Goal: Transaction & Acquisition: Register for event/course

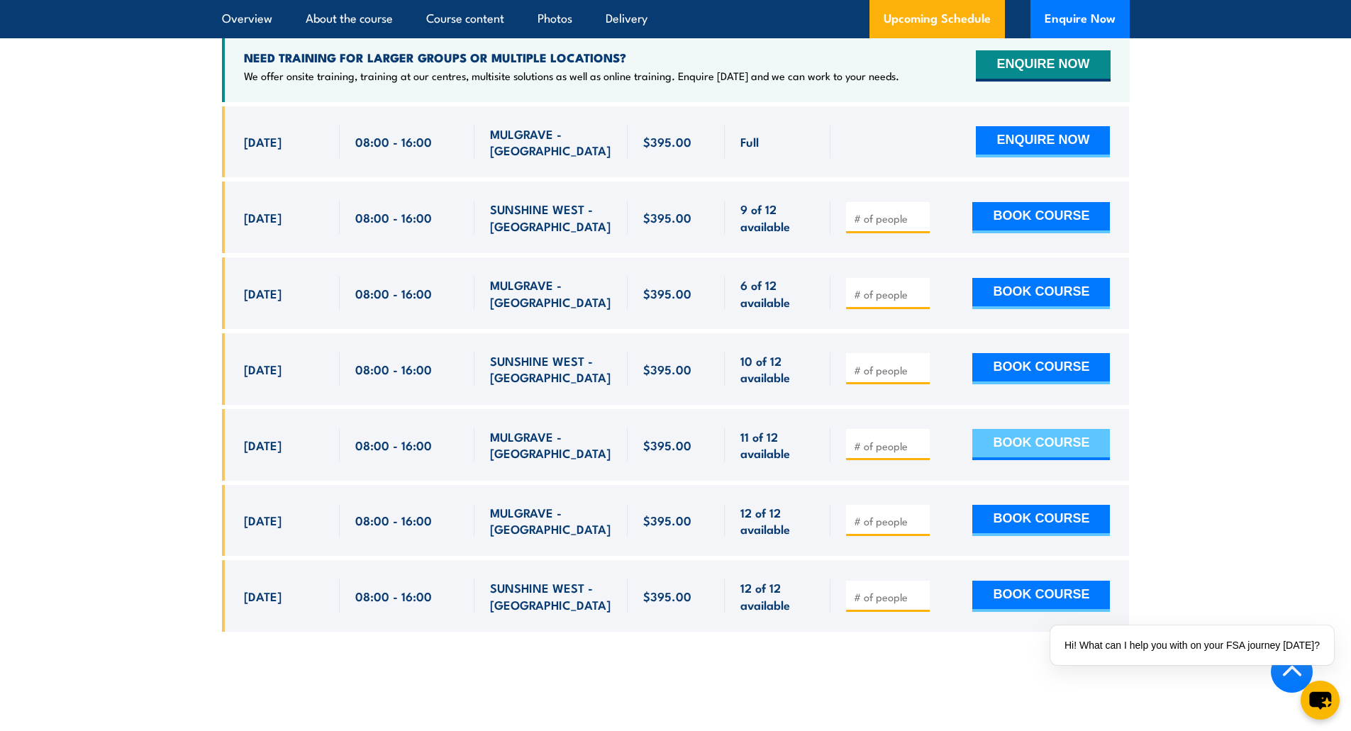
scroll to position [2704, 0]
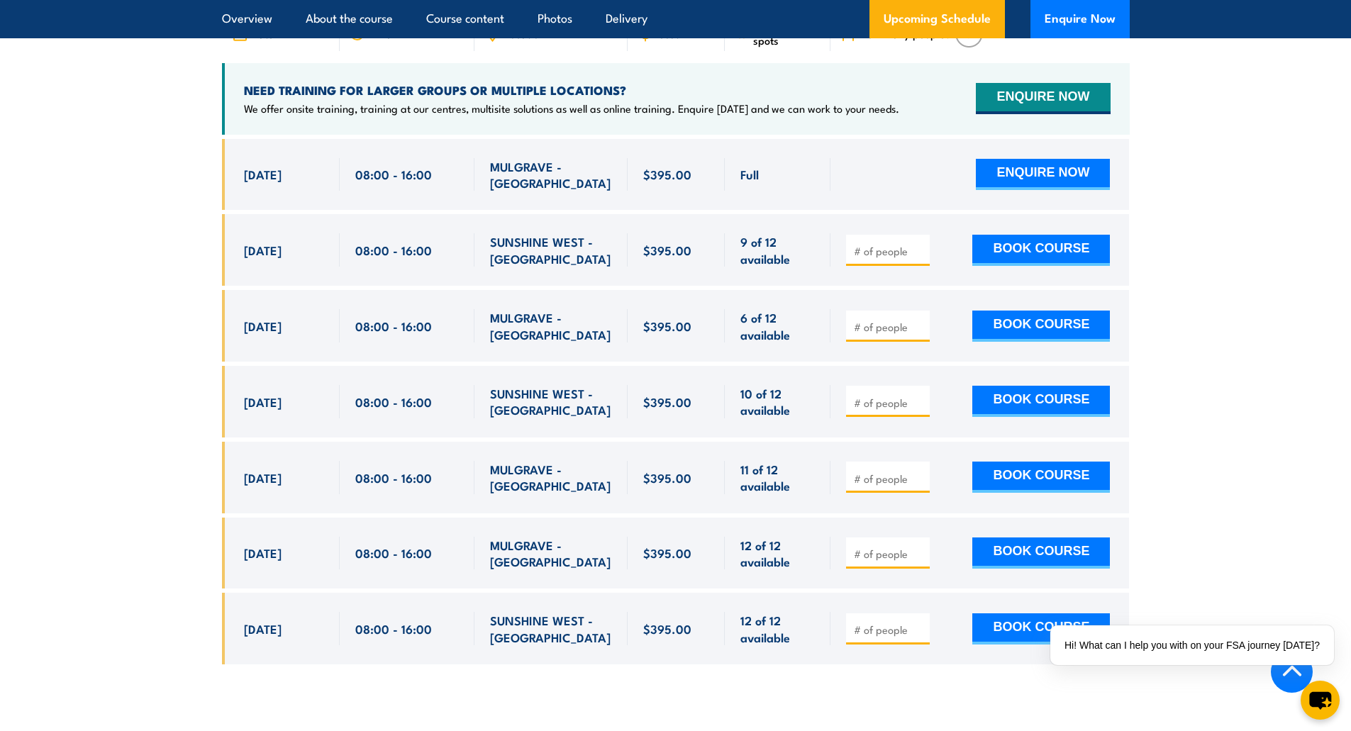
click at [890, 258] on input "number" at bounding box center [889, 251] width 71 height 14
type input "1"
click at [920, 258] on input "1" at bounding box center [889, 251] width 71 height 14
click at [1009, 266] on button "BOOK COURSE" at bounding box center [1041, 250] width 138 height 31
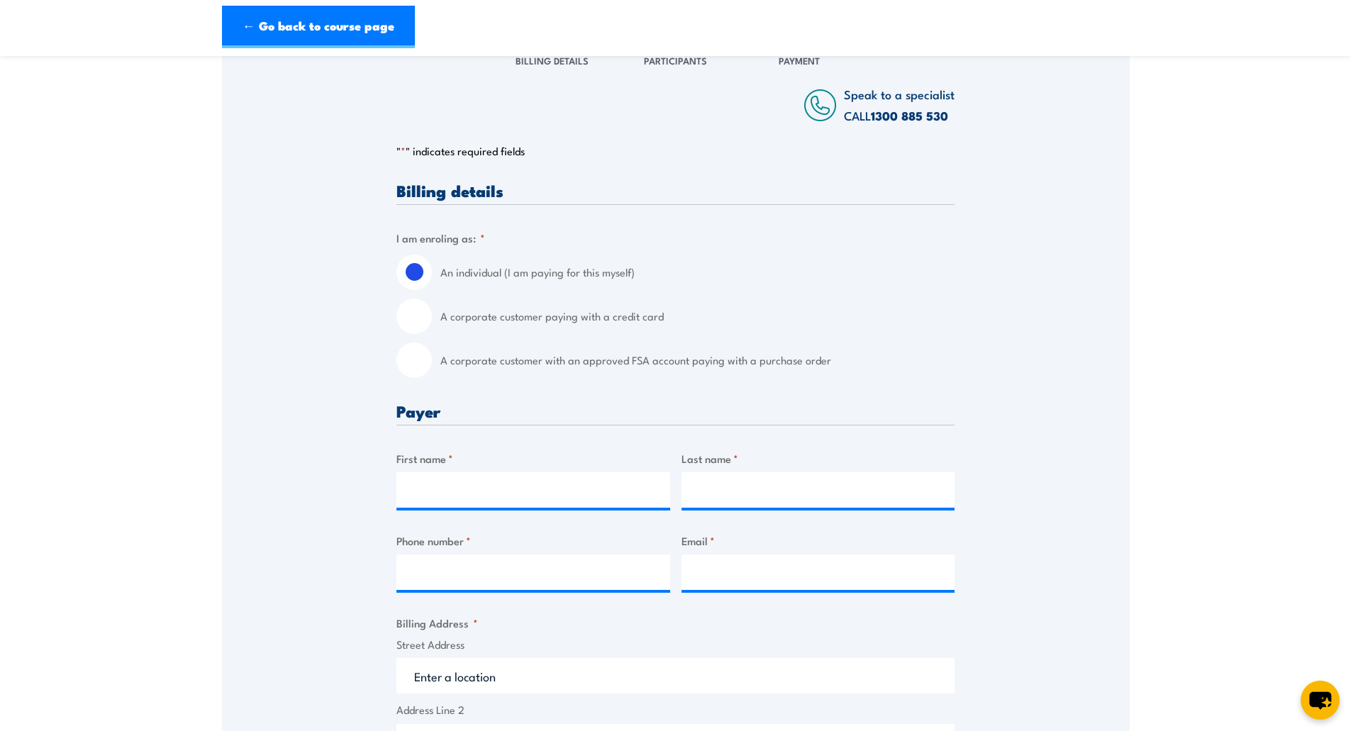
scroll to position [284, 0]
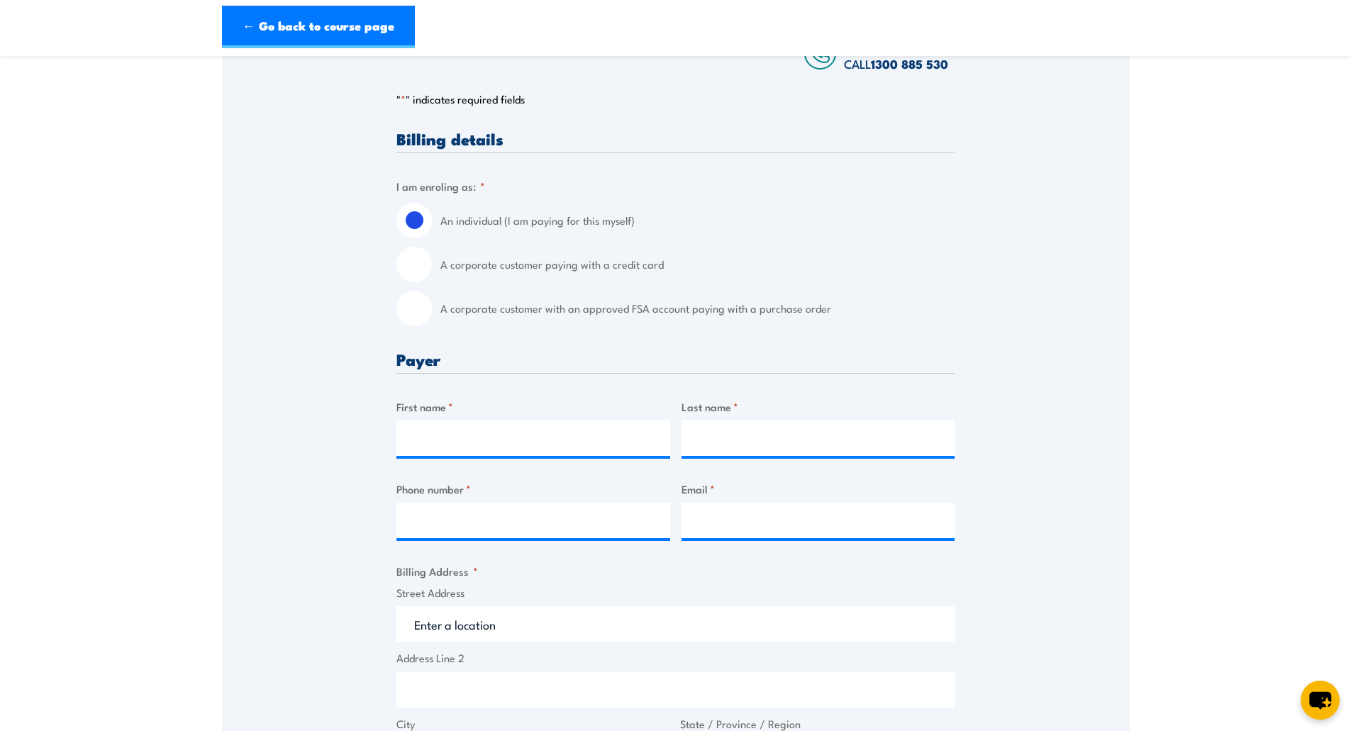
click at [430, 267] on input "A corporate customer paying with a credit card" at bounding box center [413, 264] width 35 height 35
radio input "true"
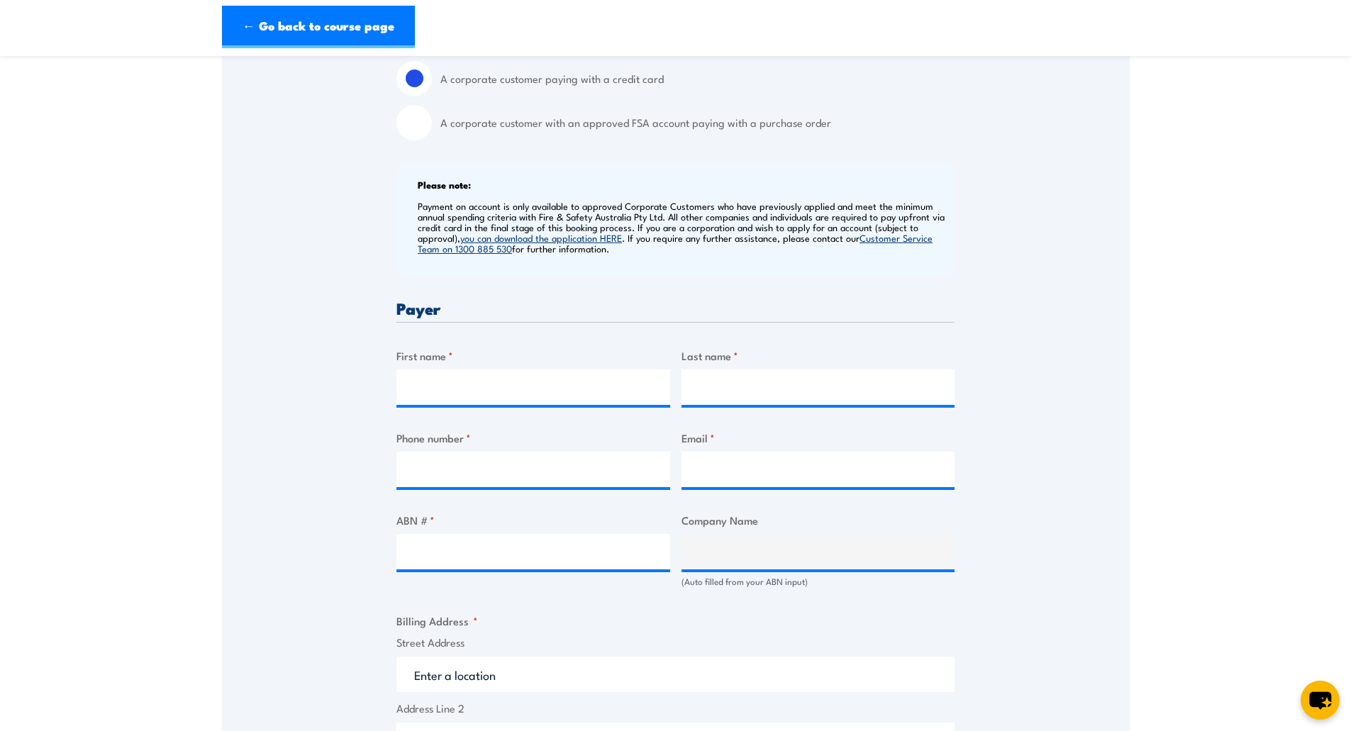
scroll to position [575, 0]
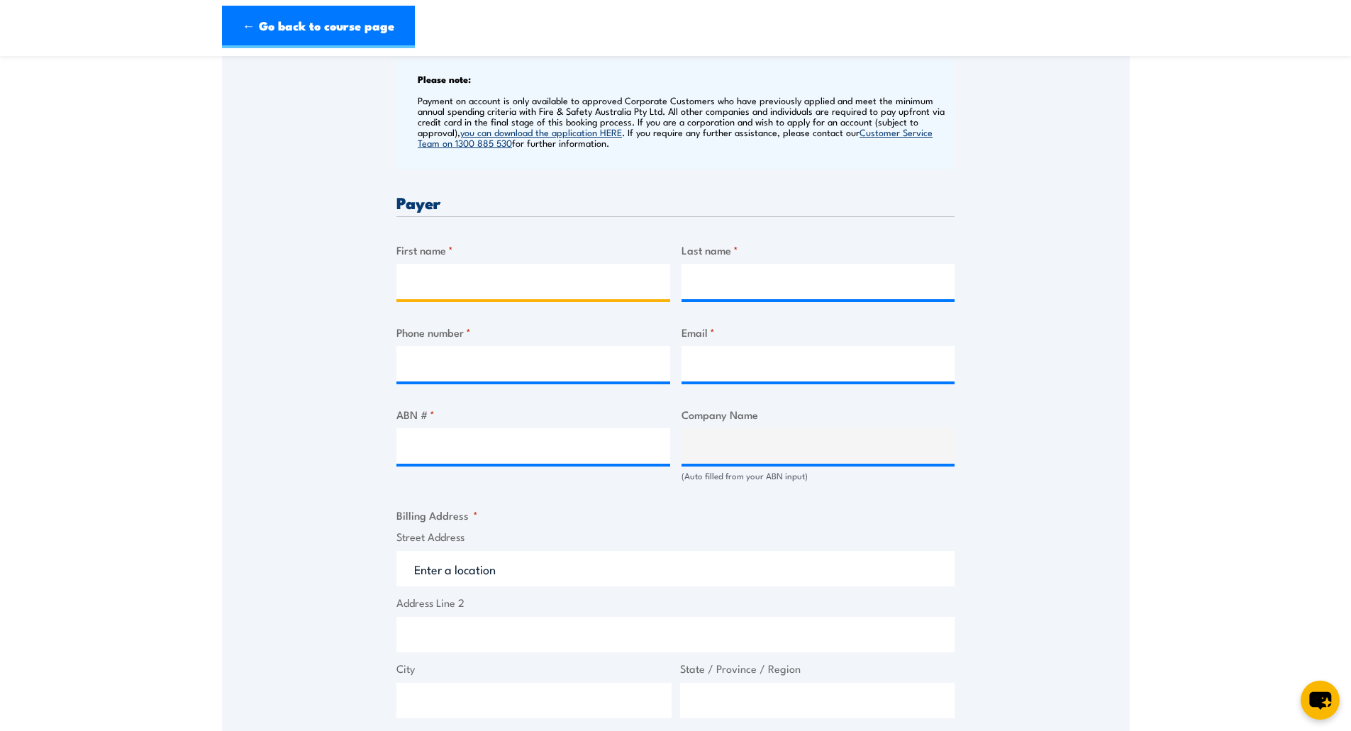
click at [467, 284] on input "First name *" at bounding box center [533, 281] width 274 height 35
click at [757, 281] on input "Last name *" at bounding box center [818, 281] width 274 height 35
drag, startPoint x: 563, startPoint y: 281, endPoint x: 286, endPoint y: 274, distance: 277.3
click at [286, 274] on div "Speak to a specialist CALL 1300 885 530 CALL 1300 885 530 " * " indicates requi…" at bounding box center [676, 455] width 908 height 1528
type input "Shannen"
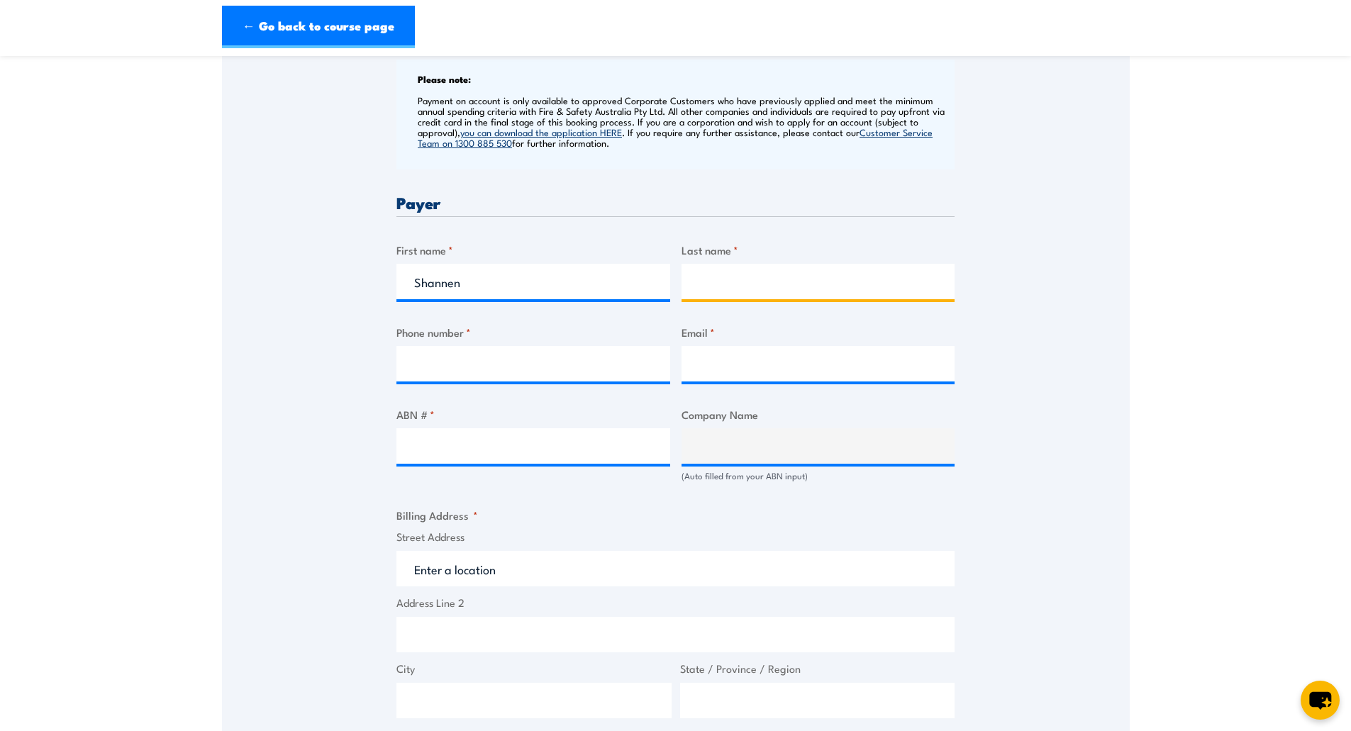
click at [688, 289] on input "Last name *" at bounding box center [818, 281] width 274 height 35
type input "D'Anvers"
click at [507, 381] on div at bounding box center [533, 363] width 274 height 35
click at [476, 362] on input "Phone number *" at bounding box center [533, 363] width 274 height 35
type input "0452669538"
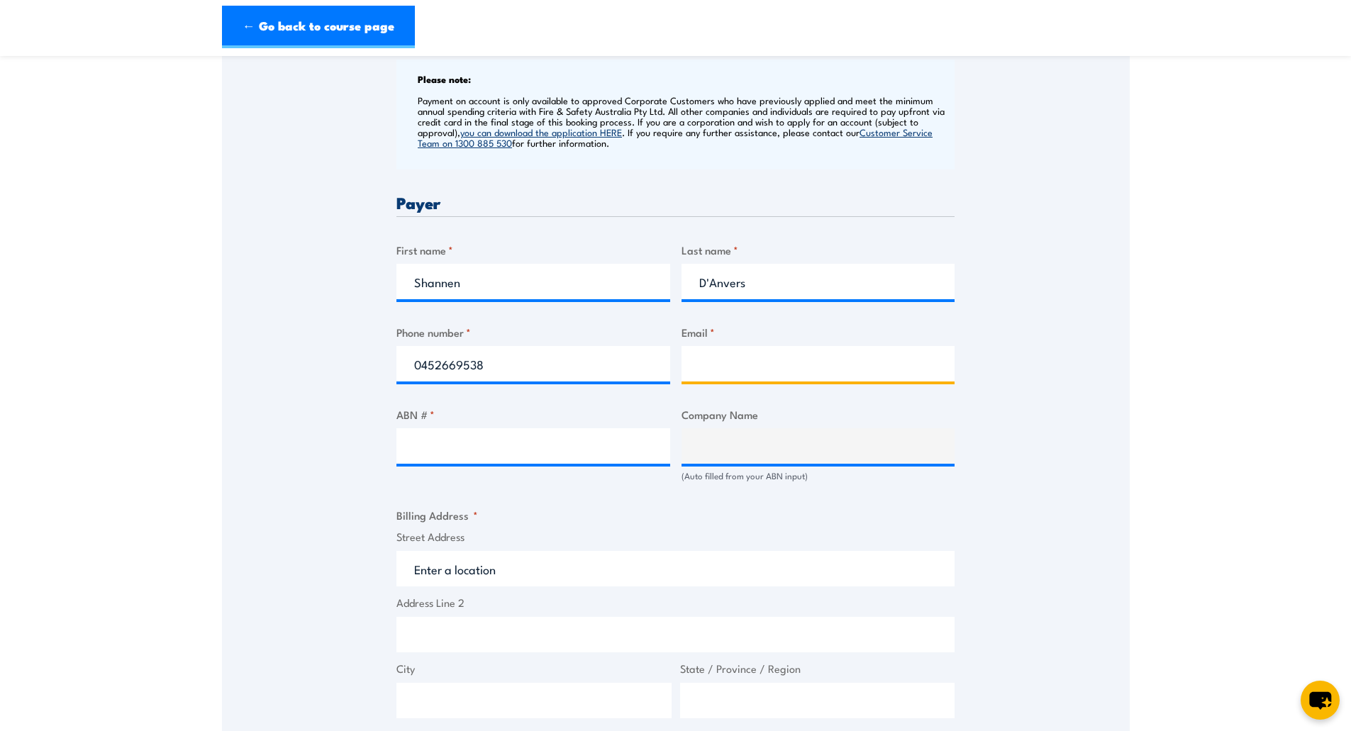
click at [812, 372] on input "Email *" at bounding box center [818, 363] width 274 height 35
paste input "shannen.danvers@sparknel-dc.com.au"
type input "shannen.danvers@sparknel-dc.com.au"
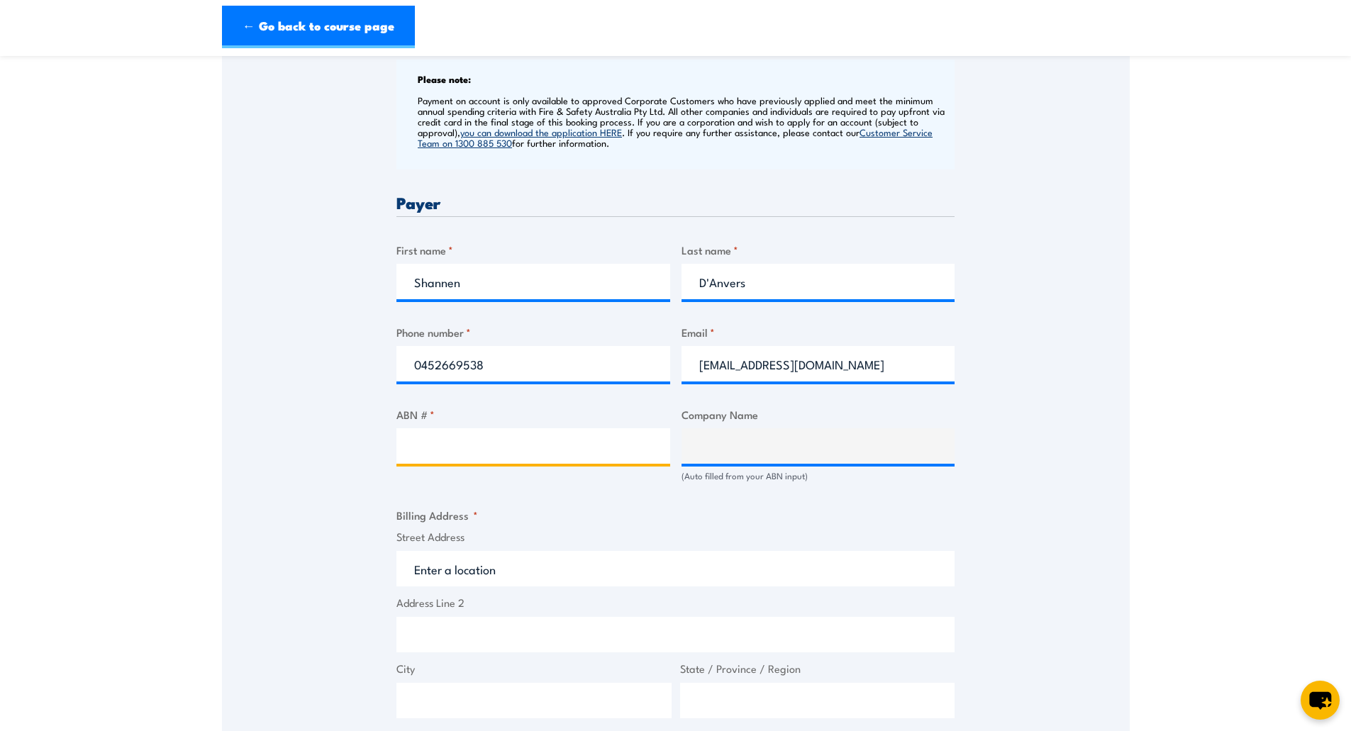
click at [488, 433] on input "ABN # *" at bounding box center [533, 445] width 274 height 35
paste input "94762343962"
type input "94762343962"
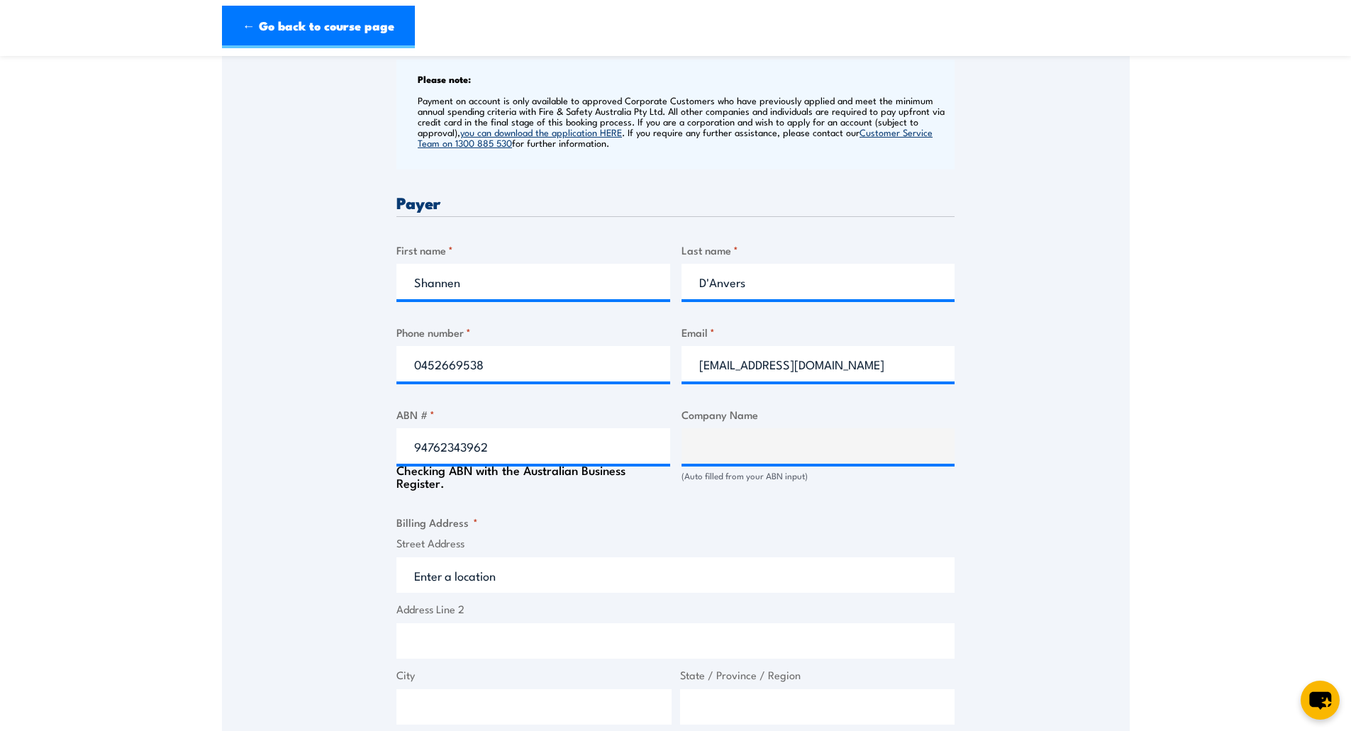
click at [674, 520] on fieldset "Billing Address * Street Address Address Line 2 City State / Province / Region …" at bounding box center [675, 652] width 558 height 277
type input "SPARK NEL DC JV"
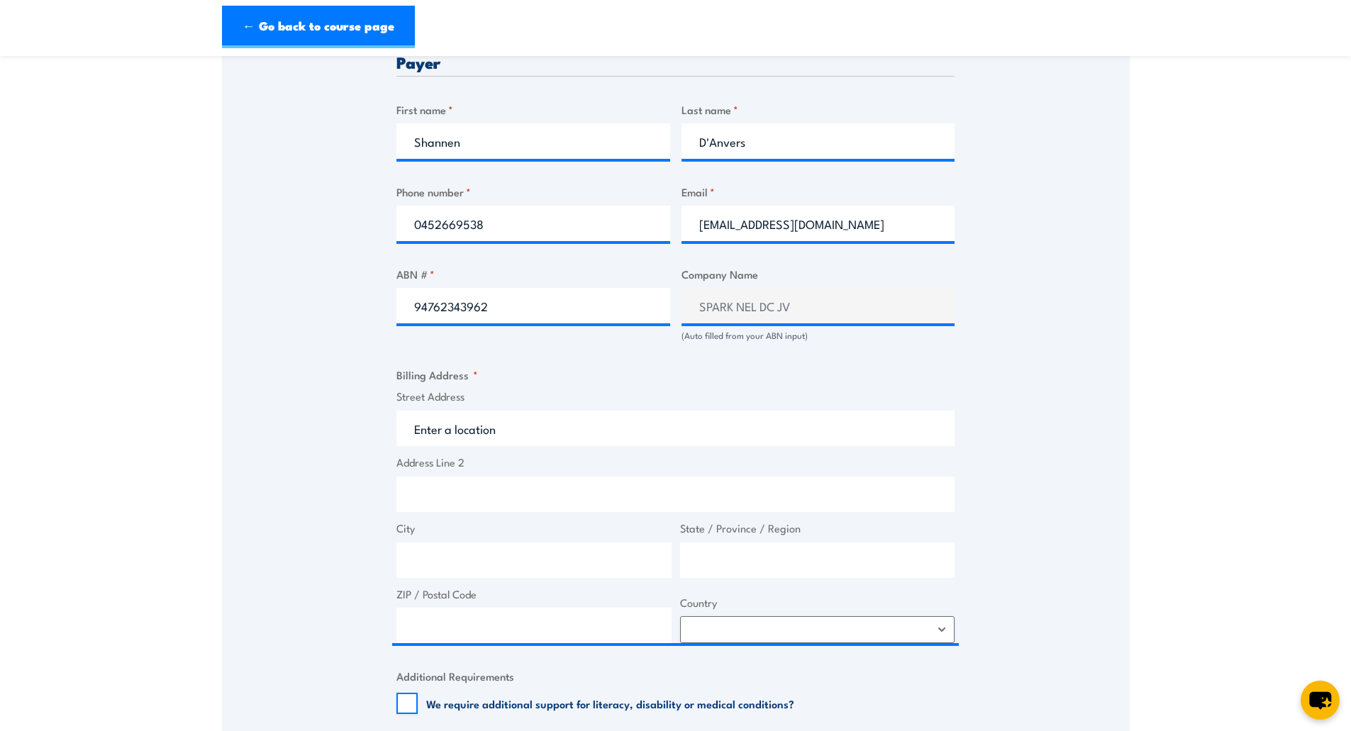
scroll to position [717, 0]
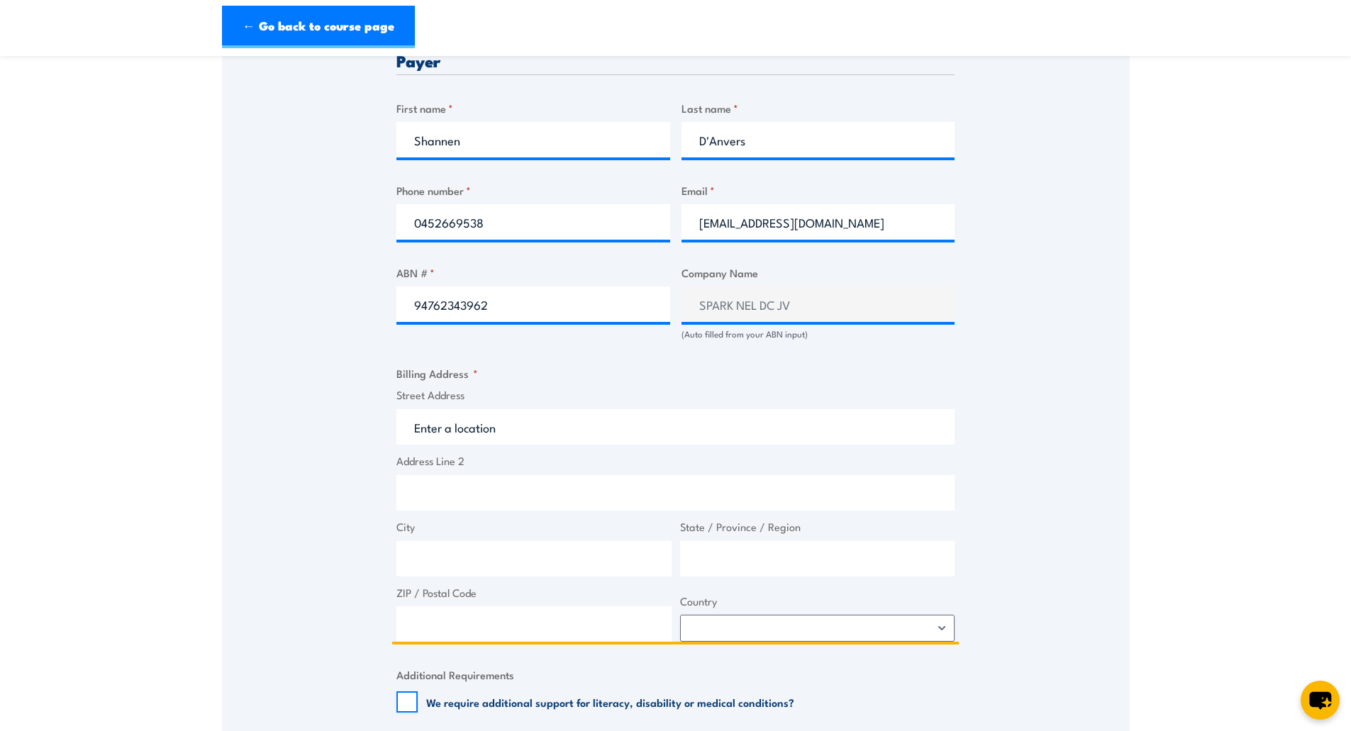
click at [585, 440] on input "Street Address" at bounding box center [675, 426] width 558 height 35
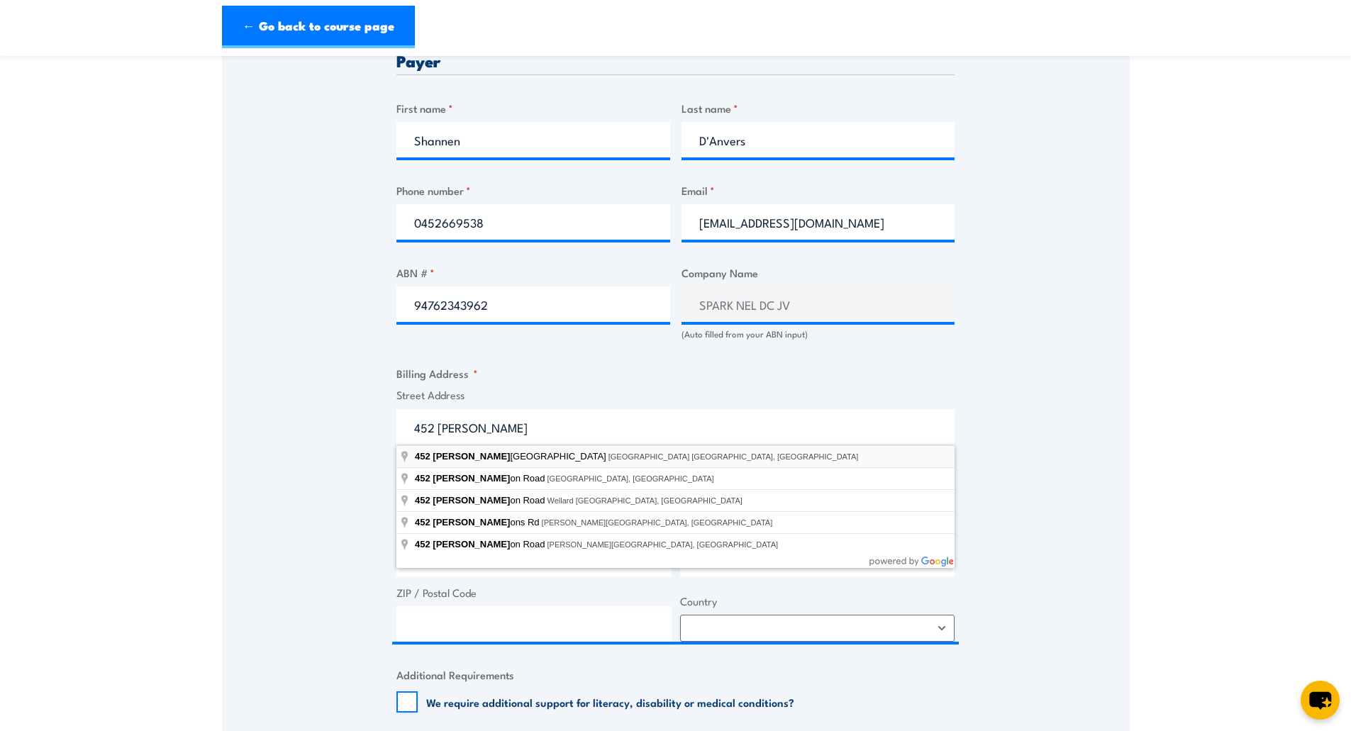
type input "452 Johnston Street, Abbotsford VIC, Australia"
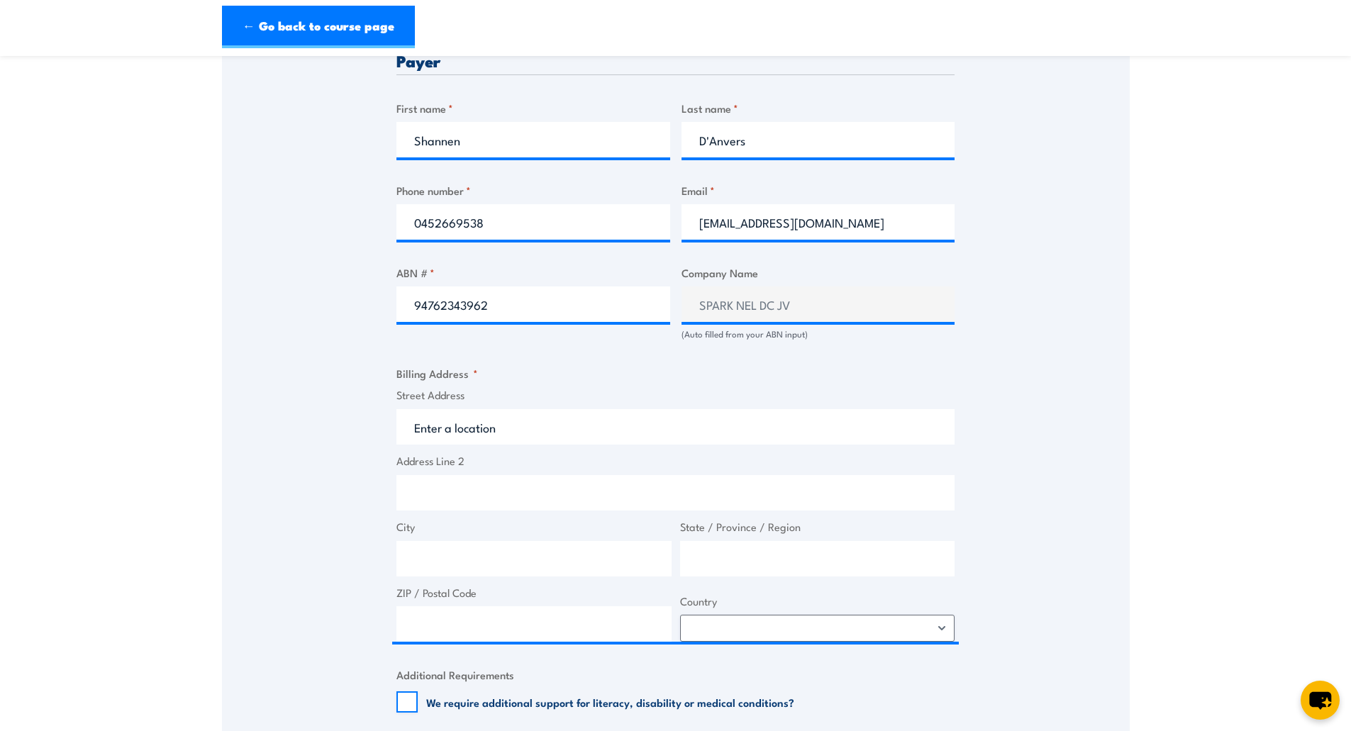
type input "452 Johnston St"
type input "Abbotsford"
type input "Victoria"
type input "3067"
select select "Australia"
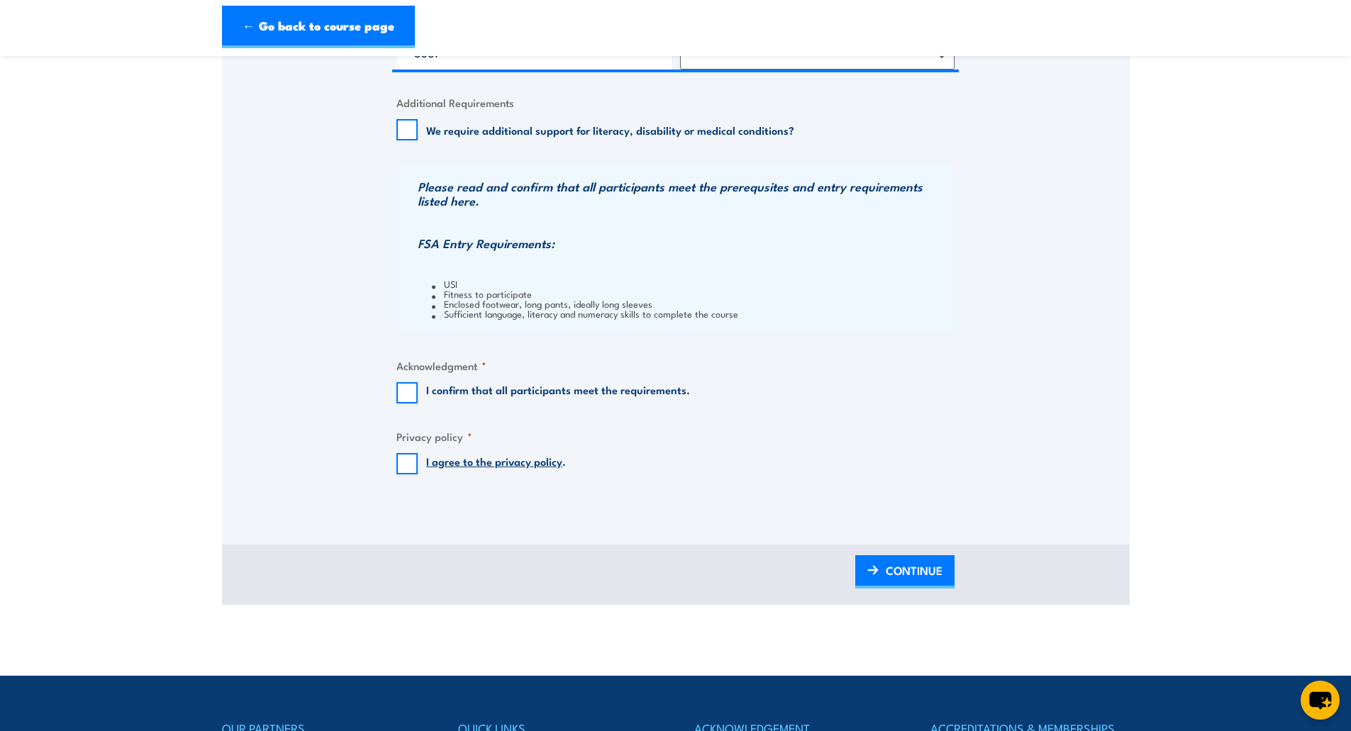
scroll to position [1316, 0]
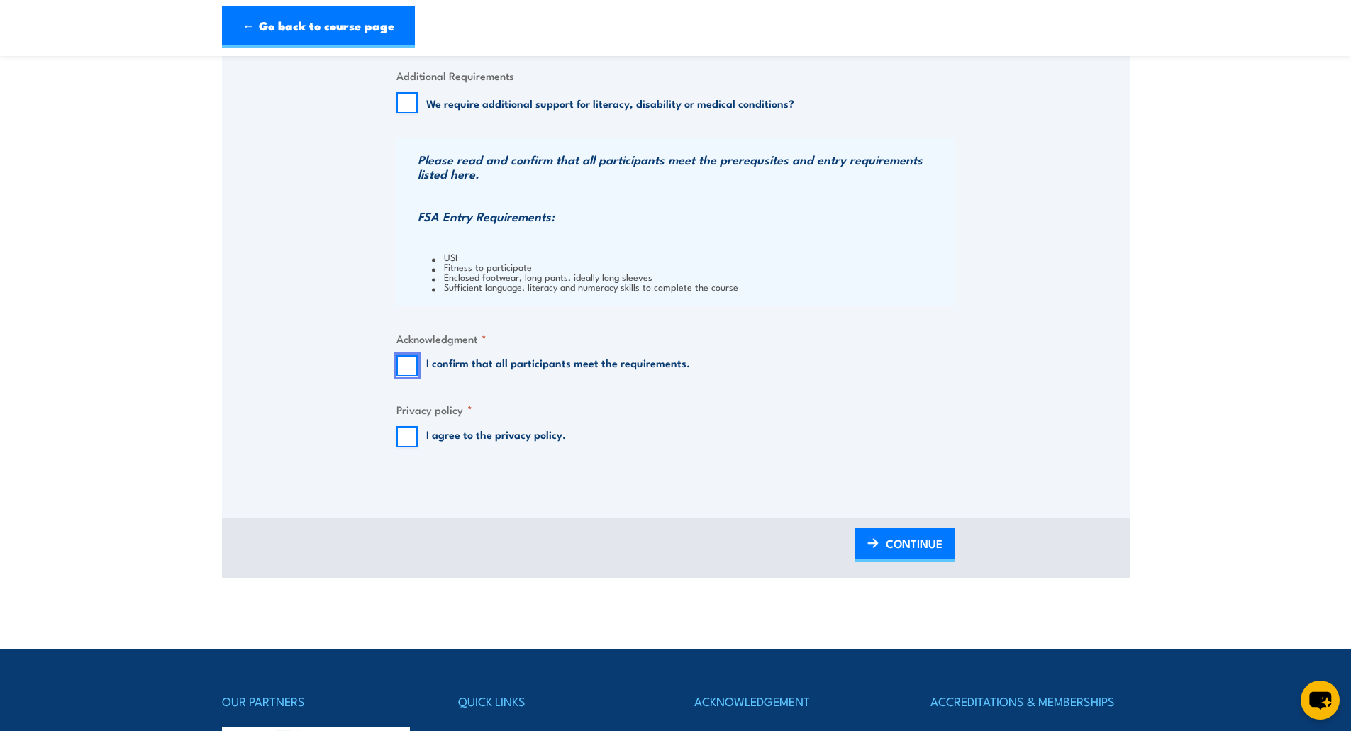
click at [404, 362] on input "I confirm that all participants meet the requirements." at bounding box center [406, 365] width 21 height 21
checkbox input "true"
click at [405, 436] on input "I agree to the privacy policy ." at bounding box center [406, 436] width 21 height 21
checkbox input "true"
drag, startPoint x: 919, startPoint y: 550, endPoint x: 926, endPoint y: 518, distance: 33.4
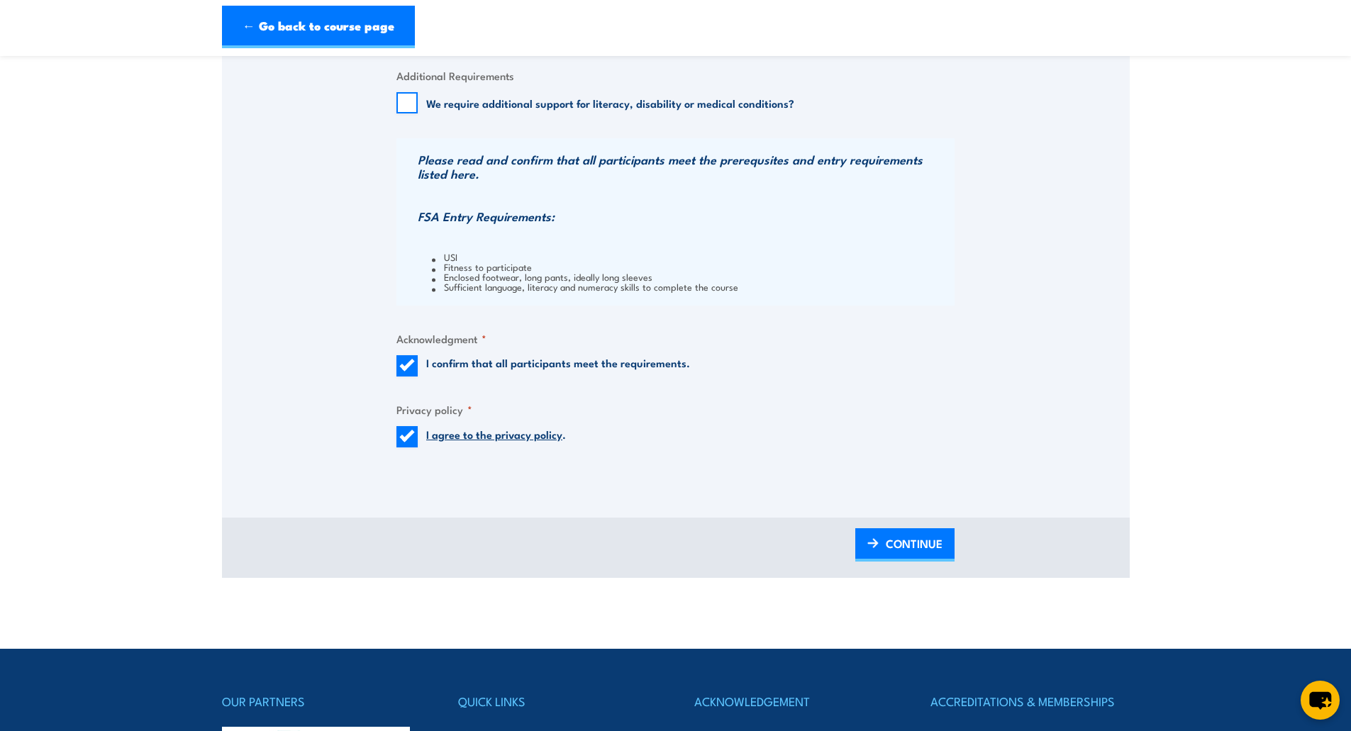
click at [919, 550] on span "CONTINUE" at bounding box center [914, 544] width 57 height 38
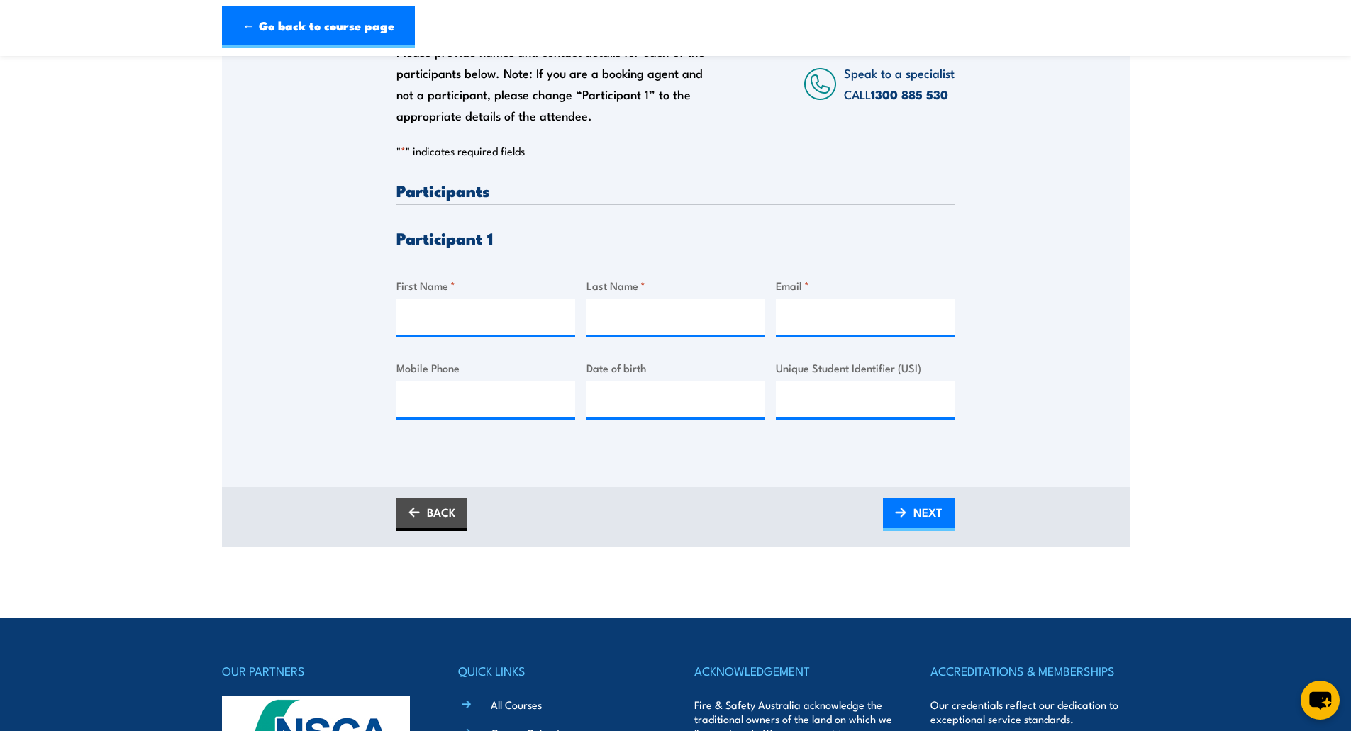
scroll to position [284, 0]
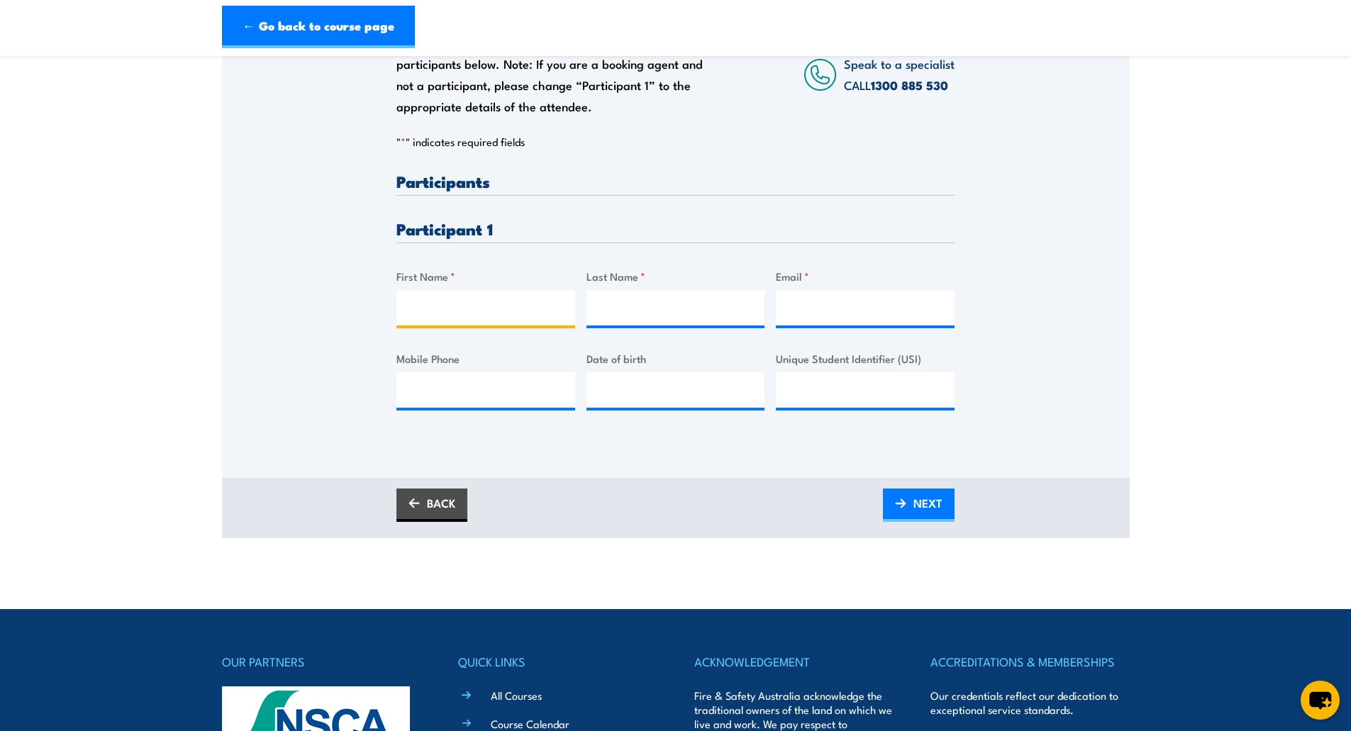
click at [455, 315] on input "First Name *" at bounding box center [485, 307] width 179 height 35
click at [434, 320] on input "First Name *" at bounding box center [485, 307] width 179 height 35
type input "Stacie"
click at [712, 313] on input "Last Name *" at bounding box center [675, 307] width 179 height 35
type input "Mez"
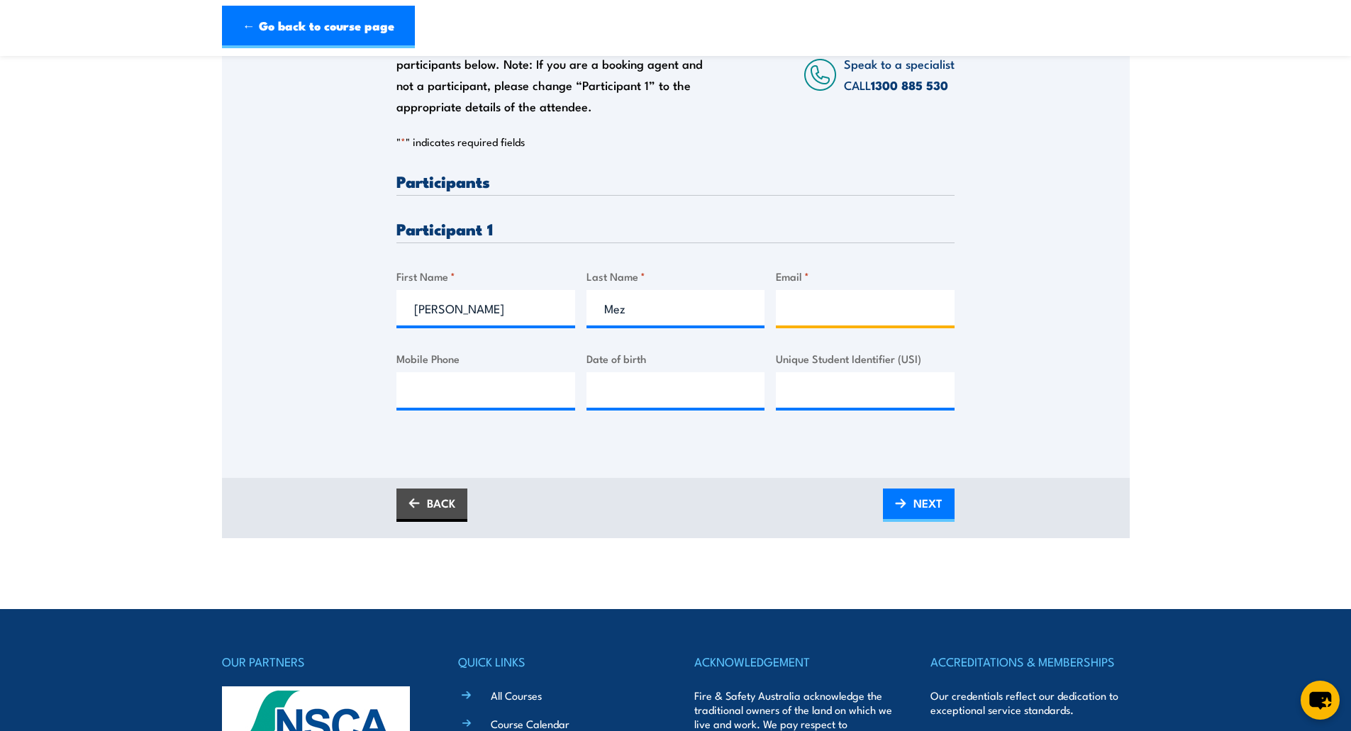
click at [843, 298] on input "Email *" at bounding box center [865, 307] width 179 height 35
paste input "stacie.mez@sparknel-dc.com.au"
type input "stacie.mez@sparknel-dc.com.au"
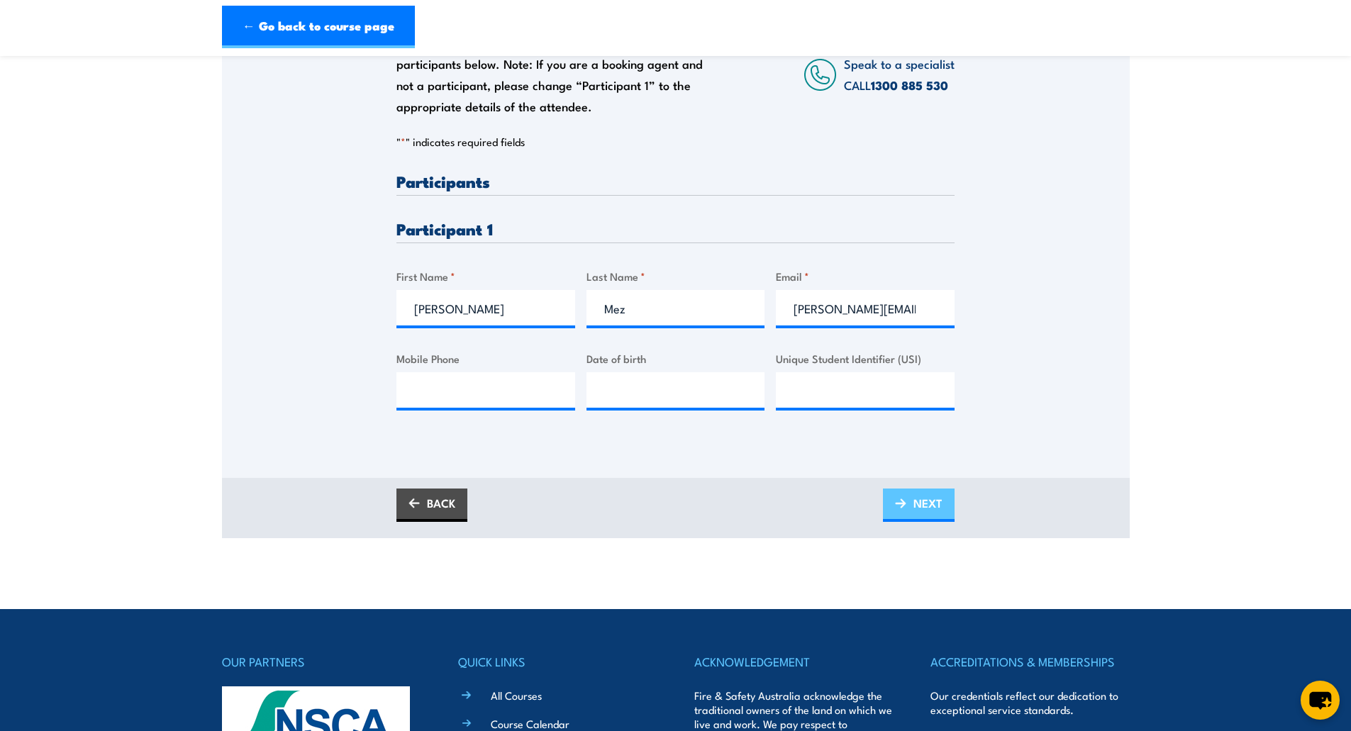
click at [910, 509] on link "NEXT" at bounding box center [919, 505] width 72 height 33
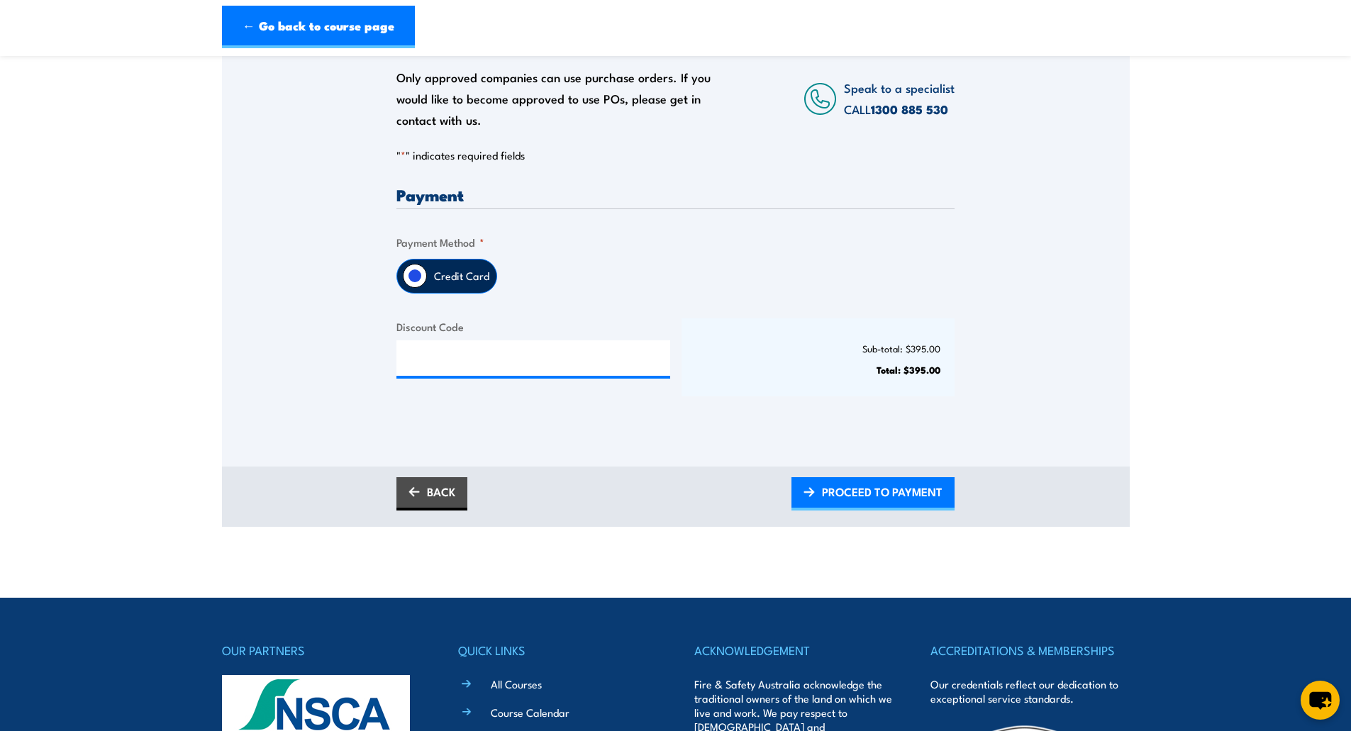
scroll to position [284, 0]
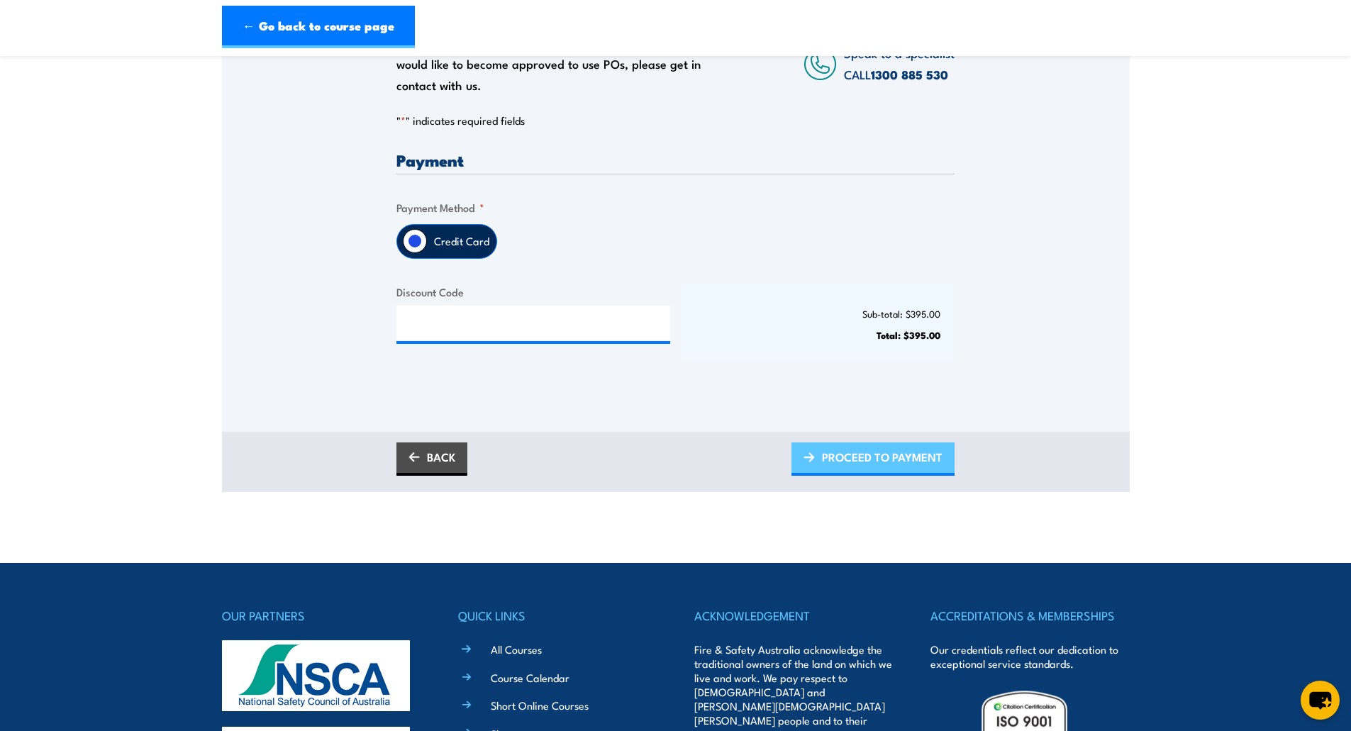
click at [880, 463] on span "PROCEED TO PAYMENT" at bounding box center [882, 457] width 121 height 38
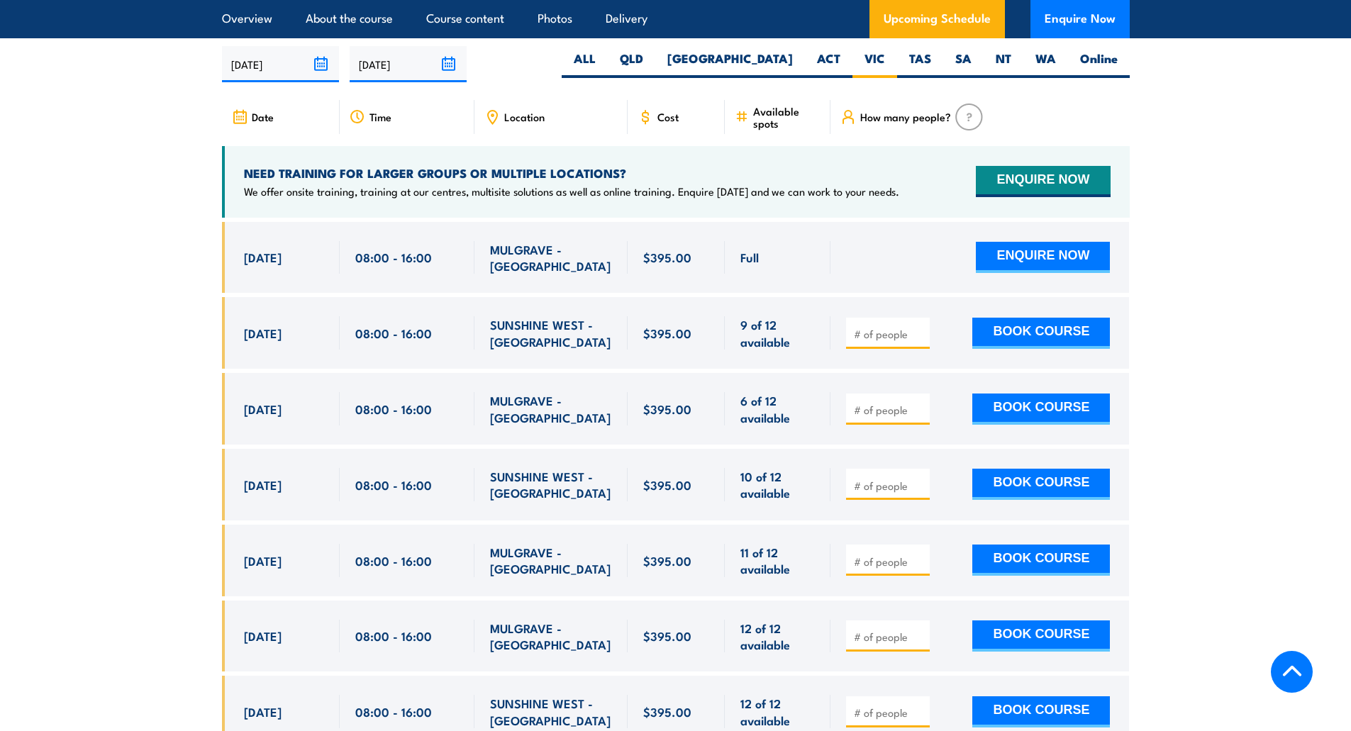
scroll to position [2633, 0]
